Goal: Task Accomplishment & Management: Manage account settings

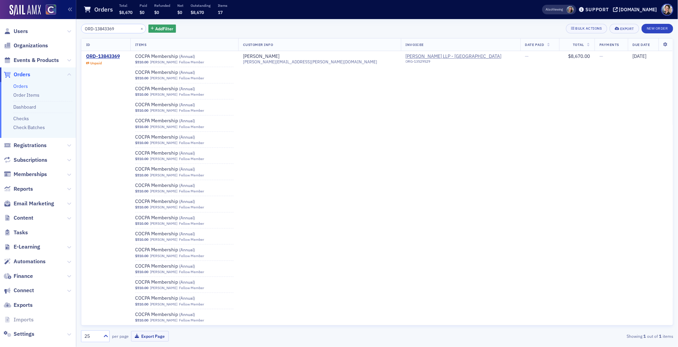
scroll to position [9, 0]
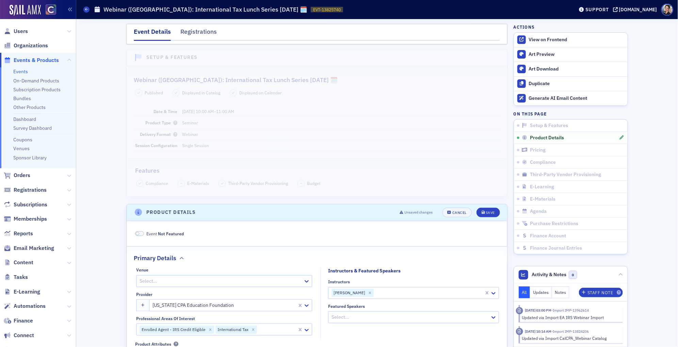
scroll to position [16, 0]
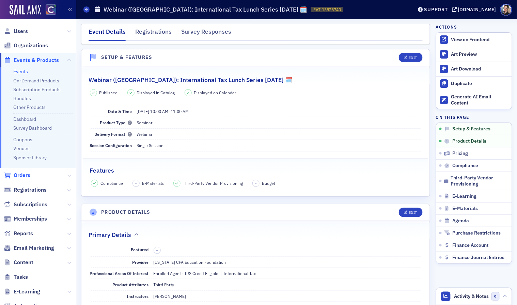
click at [18, 175] on span "Orders" at bounding box center [22, 175] width 17 height 7
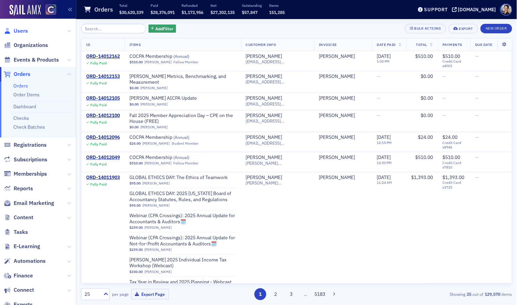
click at [27, 32] on span "Users" at bounding box center [21, 30] width 14 height 7
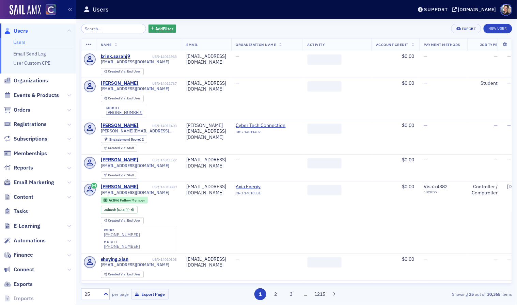
click at [31, 109] on span "Orders" at bounding box center [38, 109] width 76 height 15
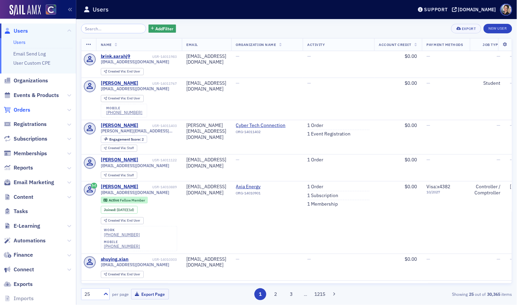
click at [23, 110] on span "Orders" at bounding box center [22, 109] width 17 height 7
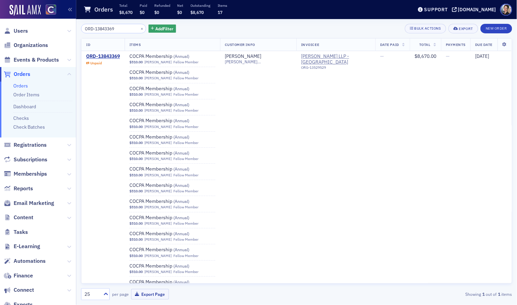
type input "ORD-13843369"
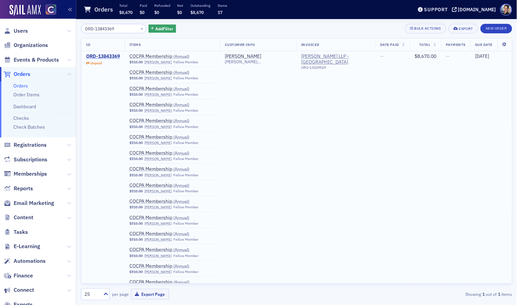
click at [108, 58] on div "ORD-13843369" at bounding box center [103, 56] width 34 height 6
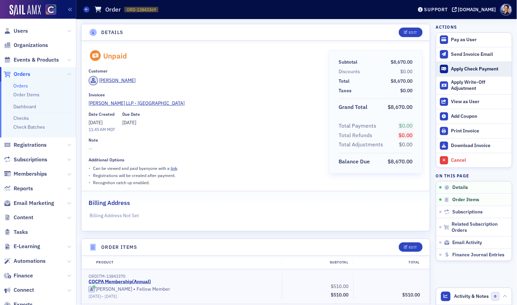
click at [466, 67] on div "Apply Check Payment" at bounding box center [479, 69] width 57 height 6
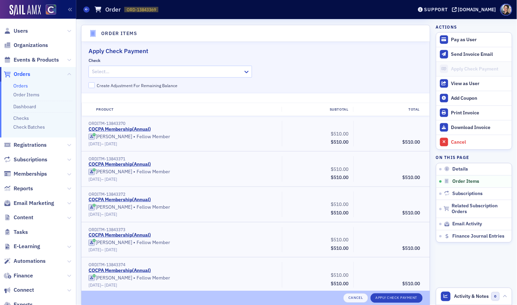
scroll to position [216, 0]
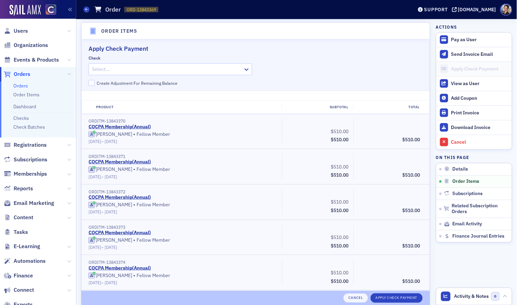
click at [181, 68] on div at bounding box center [166, 69] width 151 height 9
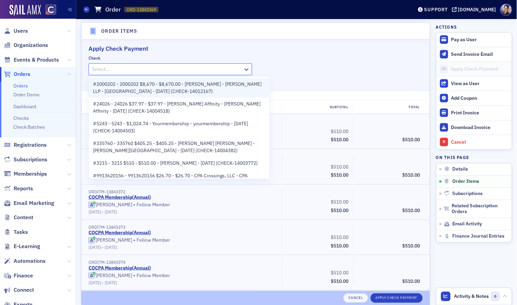
click at [162, 91] on span "#2000202 - 2000202 $8,670 - $8,670.00 - [PERSON_NAME] - [PERSON_NAME] LLP - [GE…" at bounding box center [179, 88] width 172 height 14
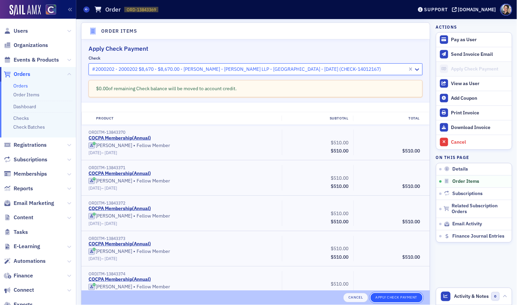
click at [403, 298] on button "Apply Check Payment" at bounding box center [396, 298] width 52 height 10
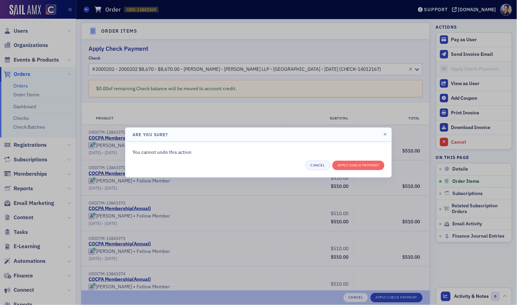
drag, startPoint x: 313, startPoint y: 192, endPoint x: 319, endPoint y: 176, distance: 16.8
click at [313, 191] on div at bounding box center [258, 152] width 517 height 305
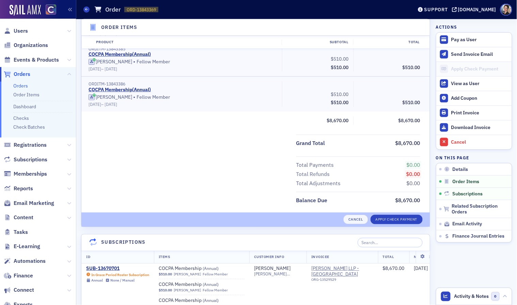
scroll to position [810, 0]
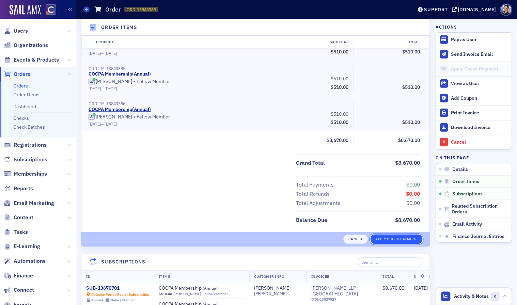
click at [397, 239] on button "Apply Check Payment" at bounding box center [396, 240] width 52 height 10
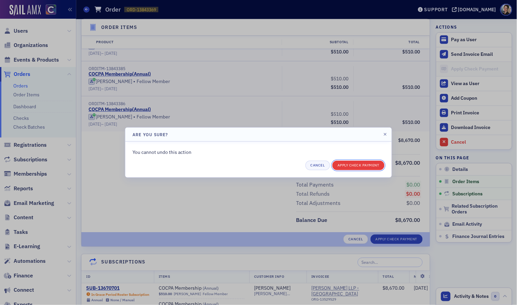
click at [355, 163] on button "Apply Check Payment" at bounding box center [358, 166] width 52 height 10
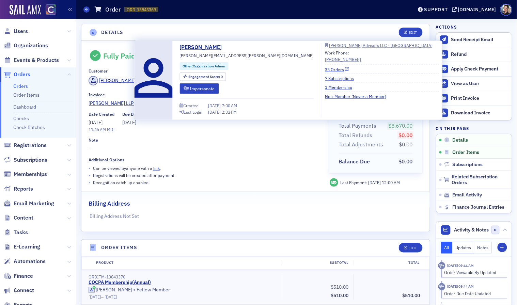
click at [325, 70] on link "35 Orders" at bounding box center [337, 69] width 24 height 6
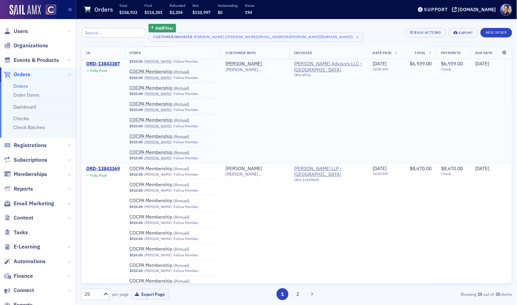
scroll to position [188, 0]
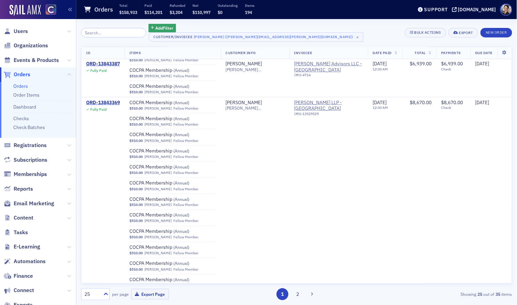
click at [21, 74] on span "Orders" at bounding box center [22, 74] width 17 height 7
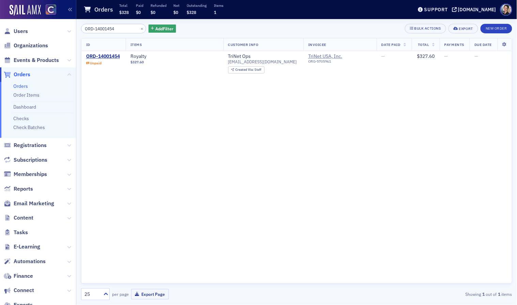
type input "ORD-14001454"
drag, startPoint x: 105, startPoint y: 56, endPoint x: 98, endPoint y: 56, distance: 6.8
click at [105, 56] on div "ORD-14001454" at bounding box center [103, 56] width 34 height 6
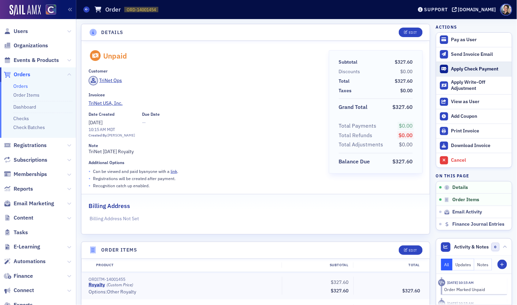
click at [464, 70] on div "Apply Check Payment" at bounding box center [479, 69] width 57 height 6
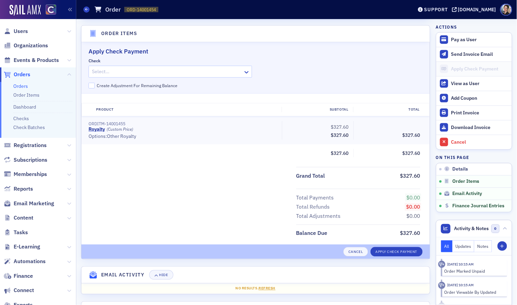
scroll to position [219, 0]
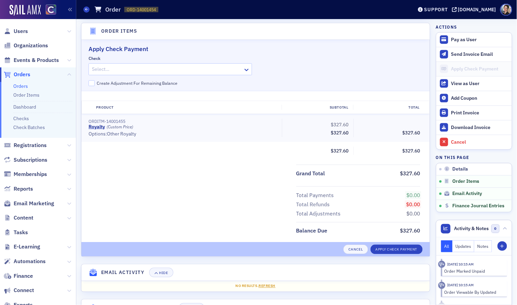
click at [140, 66] on div at bounding box center [166, 69] width 151 height 9
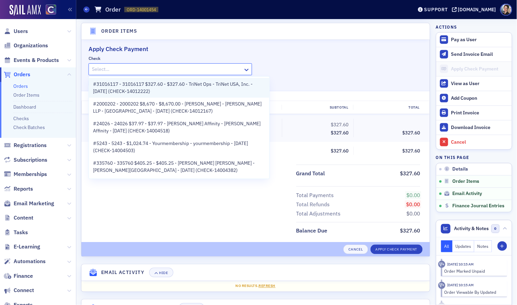
click at [147, 88] on span "#31016117 - 31016117 $327.60 - $327.60 - TriNet Ops - TriNet USA, Inc. - [DATE]…" at bounding box center [179, 88] width 172 height 14
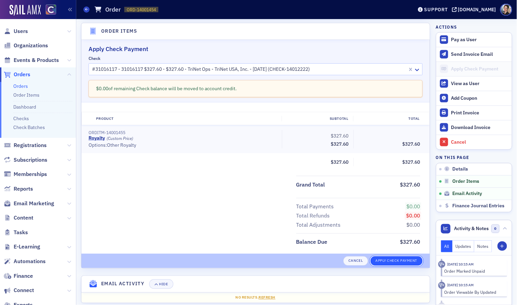
click at [399, 259] on button "Apply Check Payment" at bounding box center [396, 261] width 52 height 10
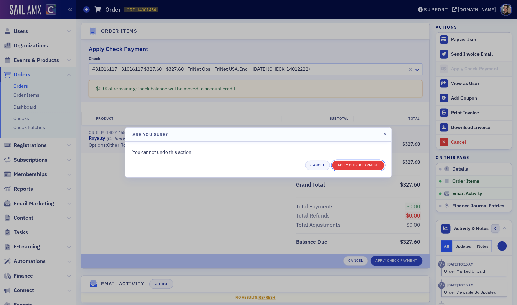
click at [352, 164] on button "Apply Check Payment" at bounding box center [358, 166] width 52 height 10
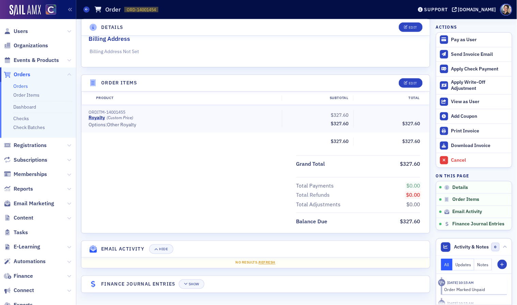
scroll to position [167, 0]
